Goal: Find specific page/section: Find specific page/section

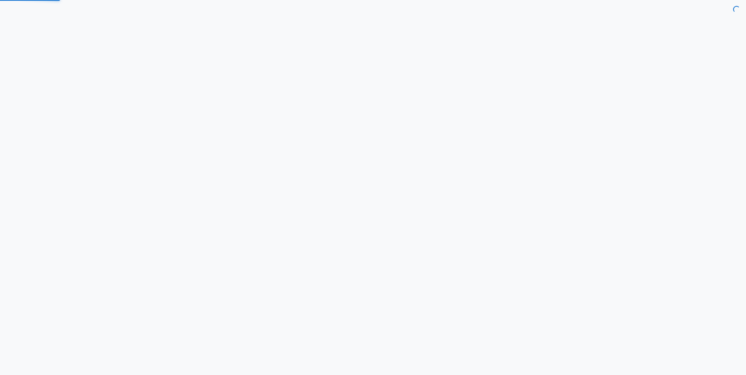
select select "7d"
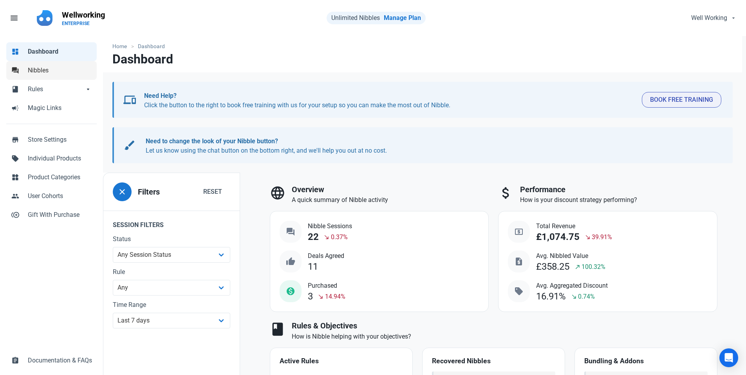
click at [27, 74] on link "forum Nibbles" at bounding box center [51, 70] width 90 height 19
